Goal: Task Accomplishment & Management: Use online tool/utility

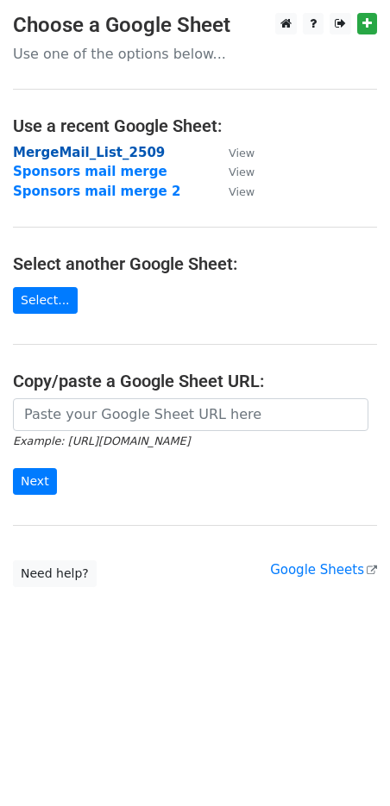
click at [122, 151] on strong "MergeMail_List_2509" at bounding box center [89, 153] width 152 height 16
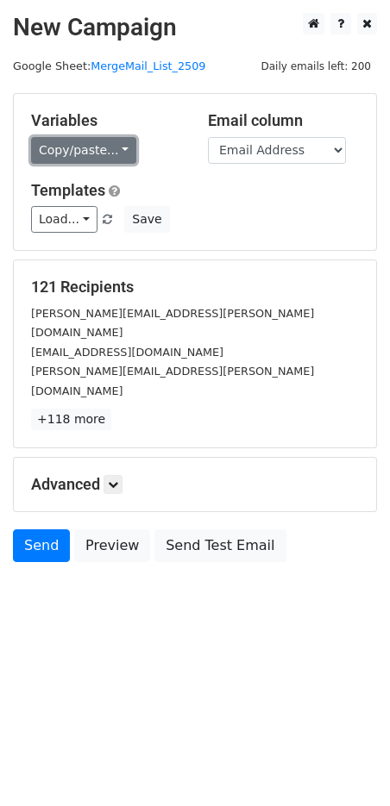
click at [117, 150] on link "Copy/paste..." at bounding box center [83, 150] width 105 height 27
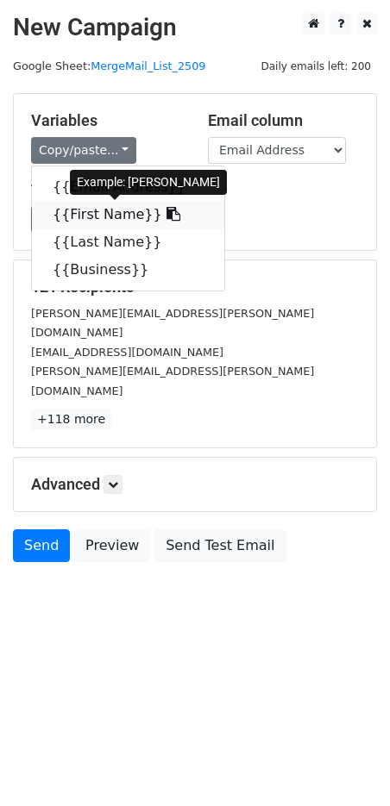
click at [101, 219] on link "{{First Name}}" at bounding box center [128, 215] width 192 height 28
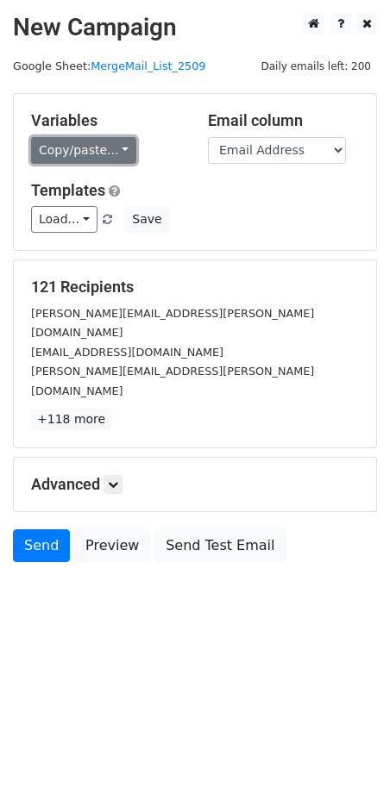
click at [120, 147] on link "Copy/paste..." at bounding box center [83, 150] width 105 height 27
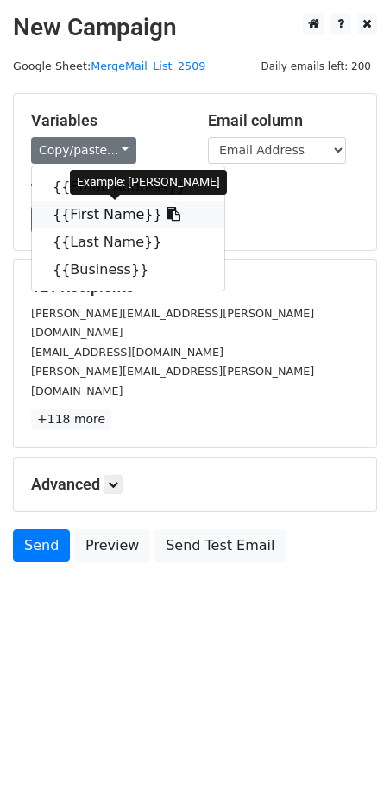
click at [97, 219] on link "{{First Name}}" at bounding box center [128, 215] width 192 height 28
